Goal: Task Accomplishment & Management: Manage account settings

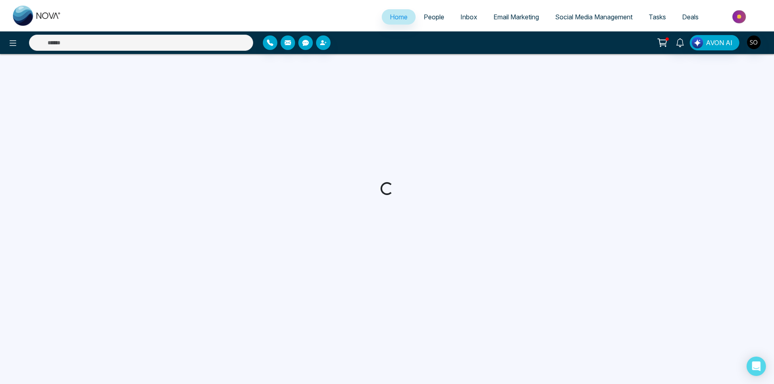
select select "*"
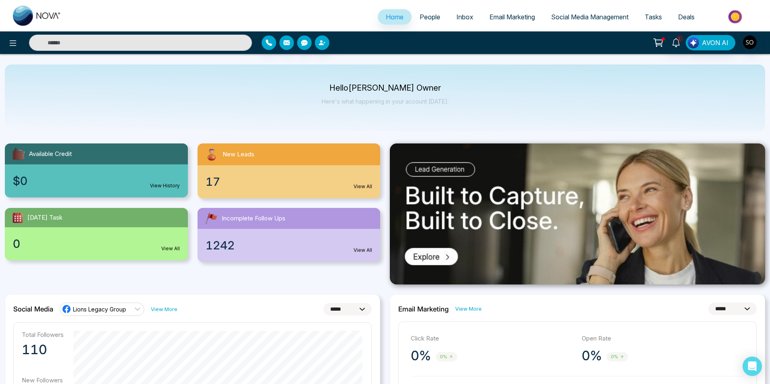
click at [430, 17] on span "People" at bounding box center [430, 17] width 21 height 8
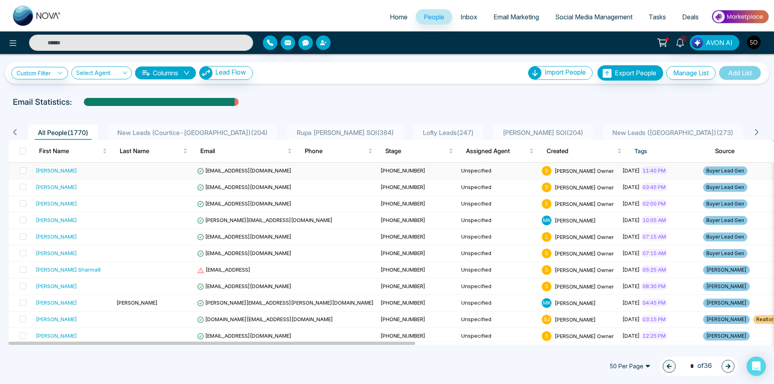
click at [81, 166] on div "[PERSON_NAME]" at bounding box center [73, 170] width 74 height 8
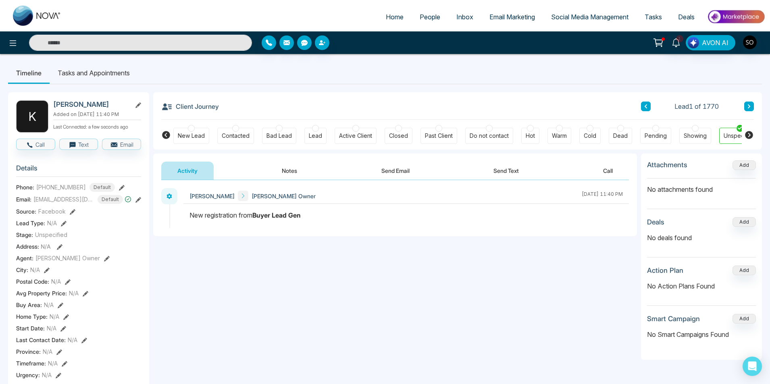
scroll to position [0, 18]
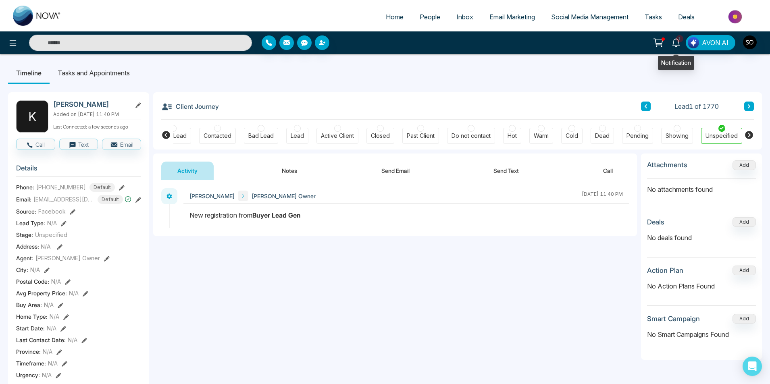
click at [678, 42] on icon at bounding box center [676, 42] width 9 height 9
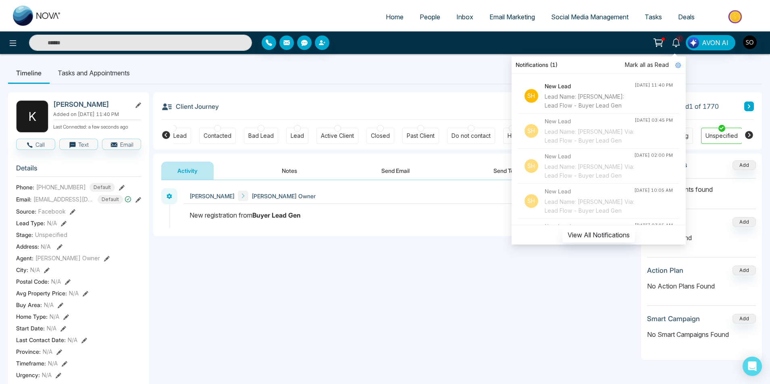
click at [658, 61] on span "Mark all as Read" at bounding box center [647, 64] width 44 height 9
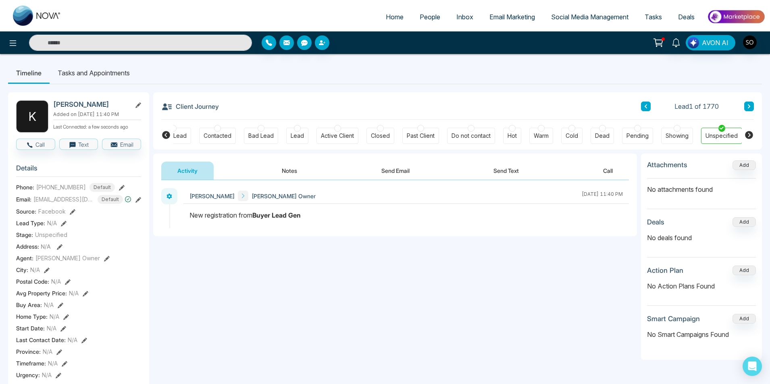
click at [691, 65] on ul "Timeline Tasks and Appointments" at bounding box center [385, 73] width 754 height 22
click at [289, 166] on button "Notes" at bounding box center [290, 171] width 48 height 18
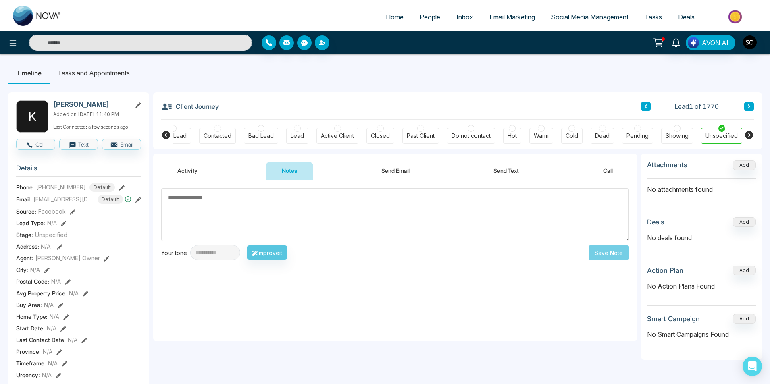
click at [343, 98] on div "Client Journey Lead 1 of 1770" at bounding box center [457, 105] width 593 height 27
click at [241, 225] on textarea at bounding box center [395, 214] width 468 height 53
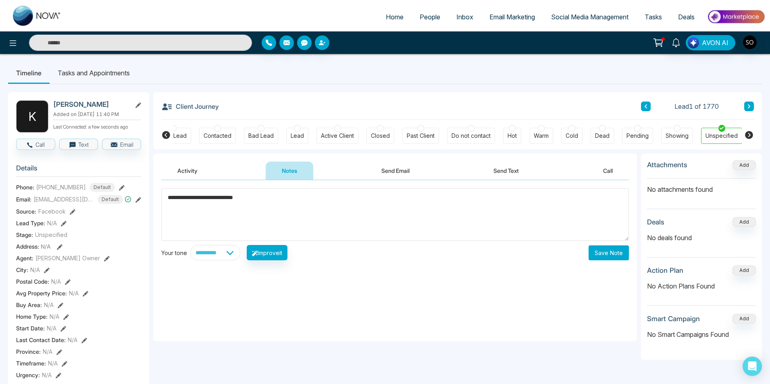
type textarea "**********"
click at [622, 258] on button "Save Note" at bounding box center [608, 252] width 40 height 15
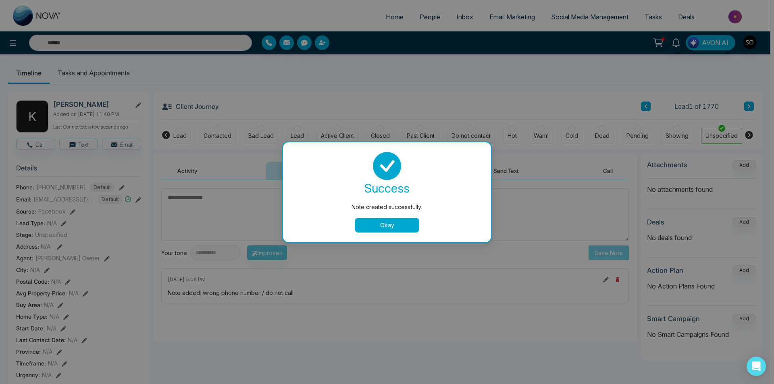
click at [393, 226] on button "Okay" at bounding box center [387, 225] width 64 height 15
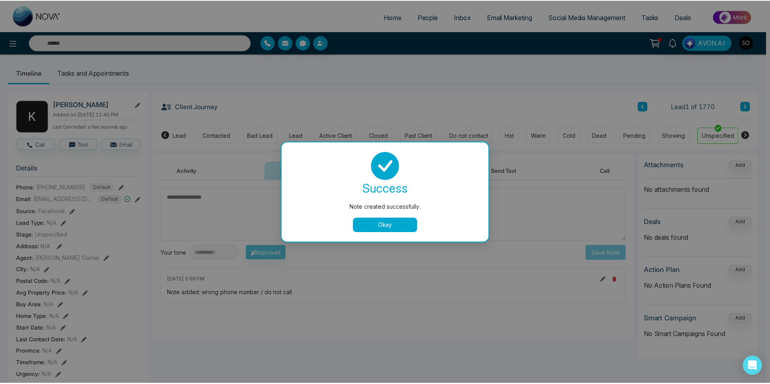
scroll to position [0, 14]
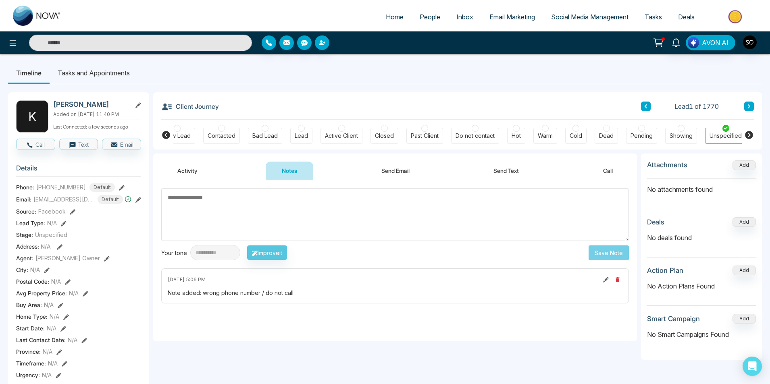
click at [745, 106] on button at bounding box center [749, 107] width 10 height 10
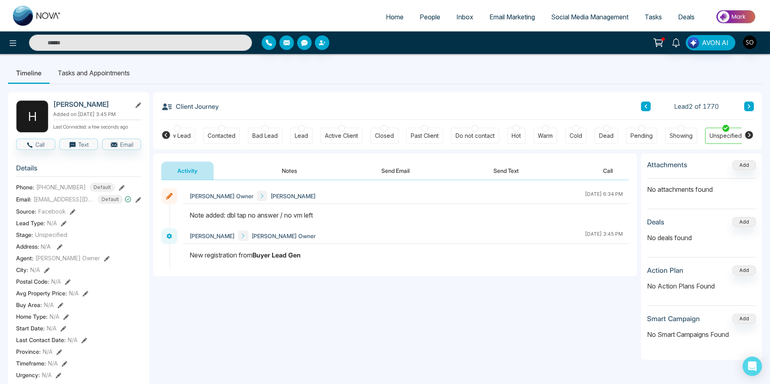
click at [94, 38] on input "text" at bounding box center [140, 43] width 223 height 16
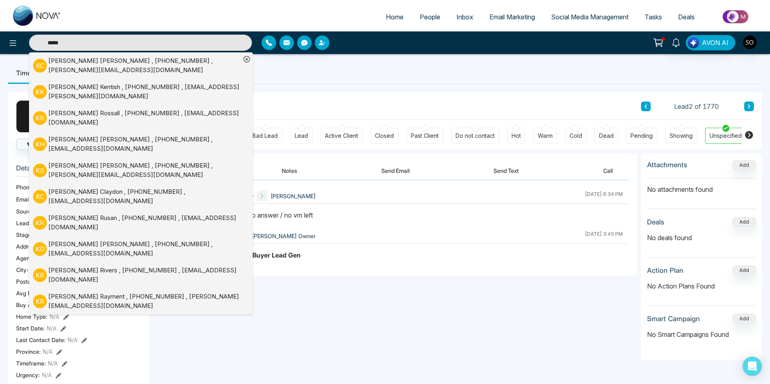
type input "*****"
click at [94, 69] on div "[PERSON_NAME] , [PHONE_NUMBER] , [PERSON_NAME][EMAIL_ADDRESS][DOMAIN_NAME]" at bounding box center [144, 65] width 192 height 18
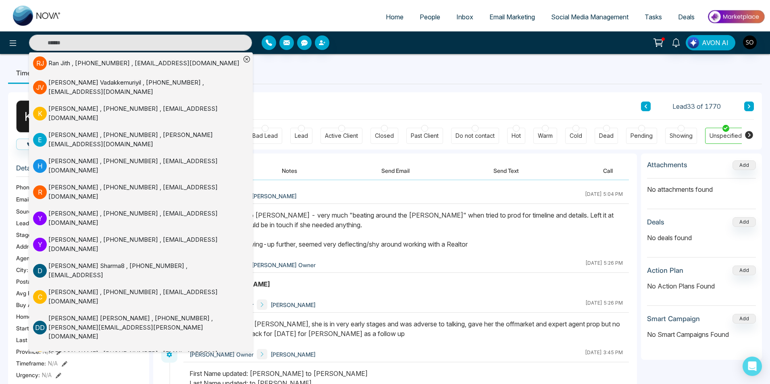
click at [344, 75] on ul "Timeline Tasks and Appointments" at bounding box center [385, 73] width 754 height 22
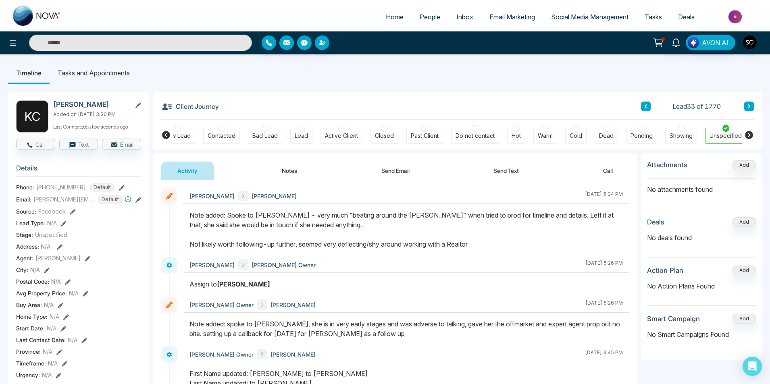
click at [418, 22] on link "People" at bounding box center [430, 16] width 37 height 15
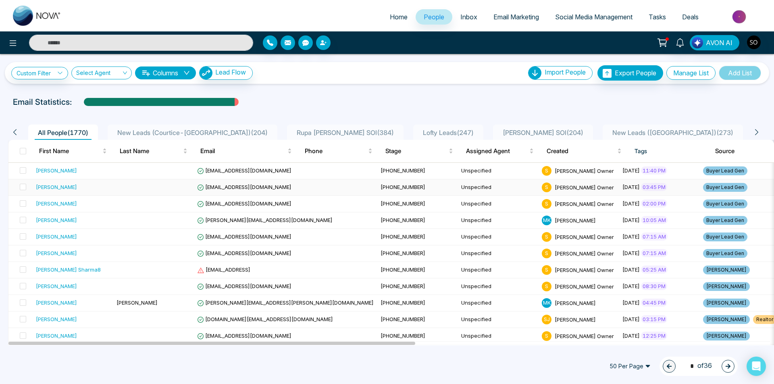
click at [83, 191] on div "[PERSON_NAME]" at bounding box center [73, 187] width 74 height 8
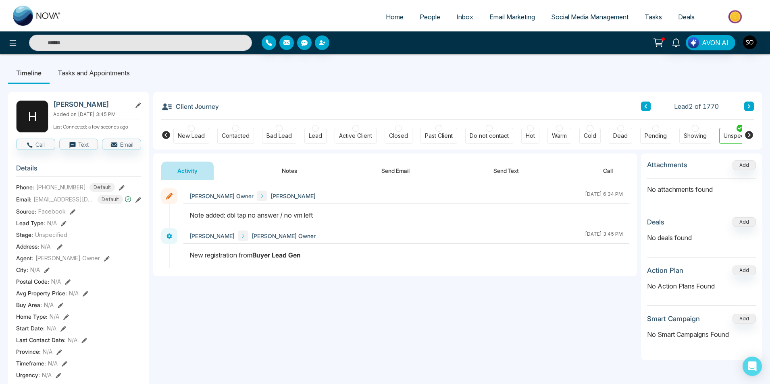
click at [323, 299] on div "**********" at bounding box center [395, 260] width 484 height 161
click at [748, 102] on button at bounding box center [749, 107] width 10 height 10
click at [746, 109] on button at bounding box center [749, 107] width 10 height 10
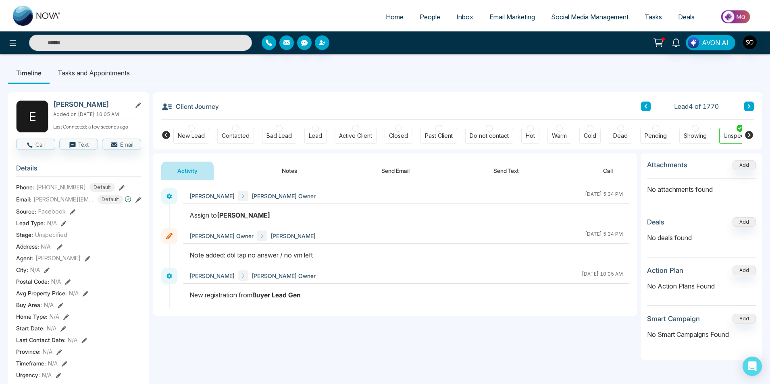
click at [283, 166] on button "Notes" at bounding box center [290, 171] width 48 height 18
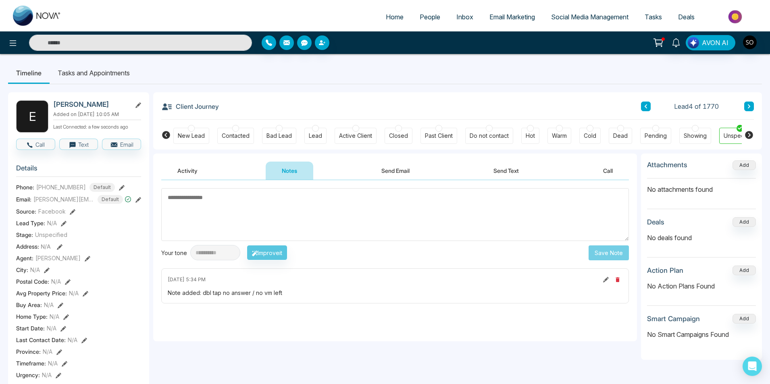
click at [518, 168] on button "Send Text" at bounding box center [506, 171] width 58 height 18
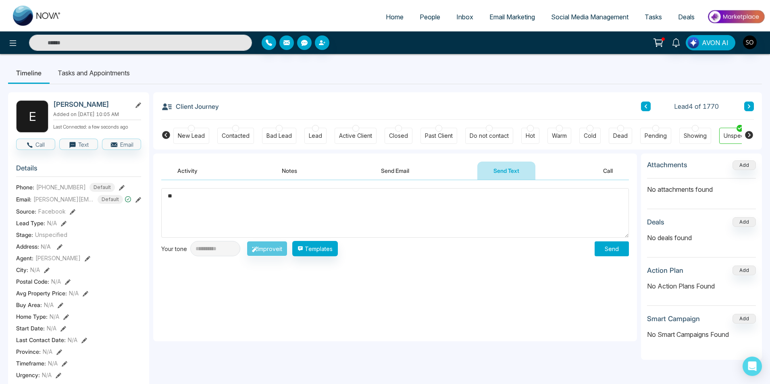
type textarea "*"
